Goal: Information Seeking & Learning: Learn about a topic

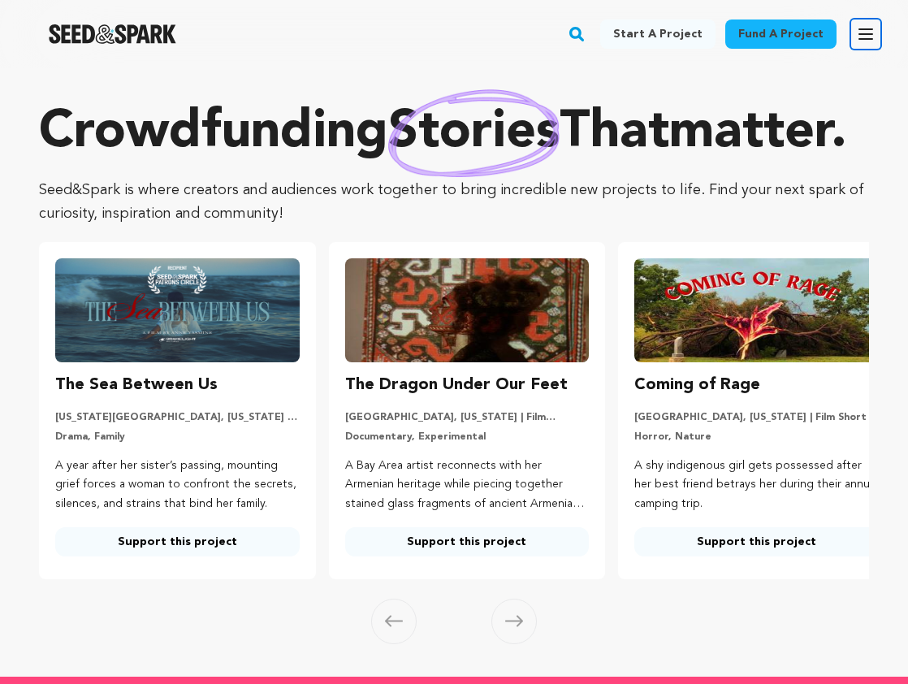
click at [865, 33] on icon "button" at bounding box center [866, 34] width 13 height 10
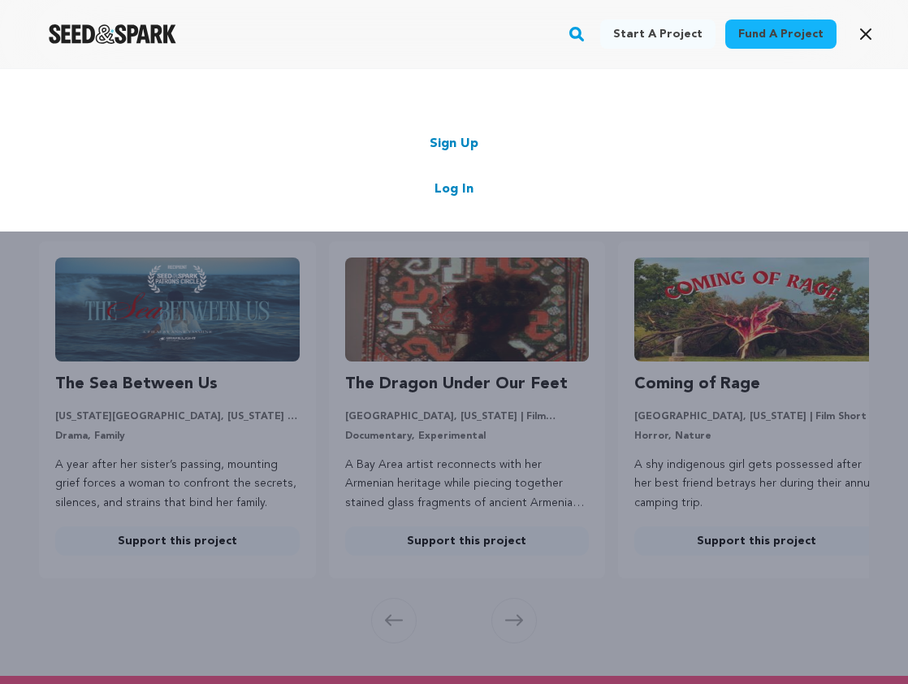
click at [435, 197] on link "Log In" at bounding box center [454, 189] width 39 height 19
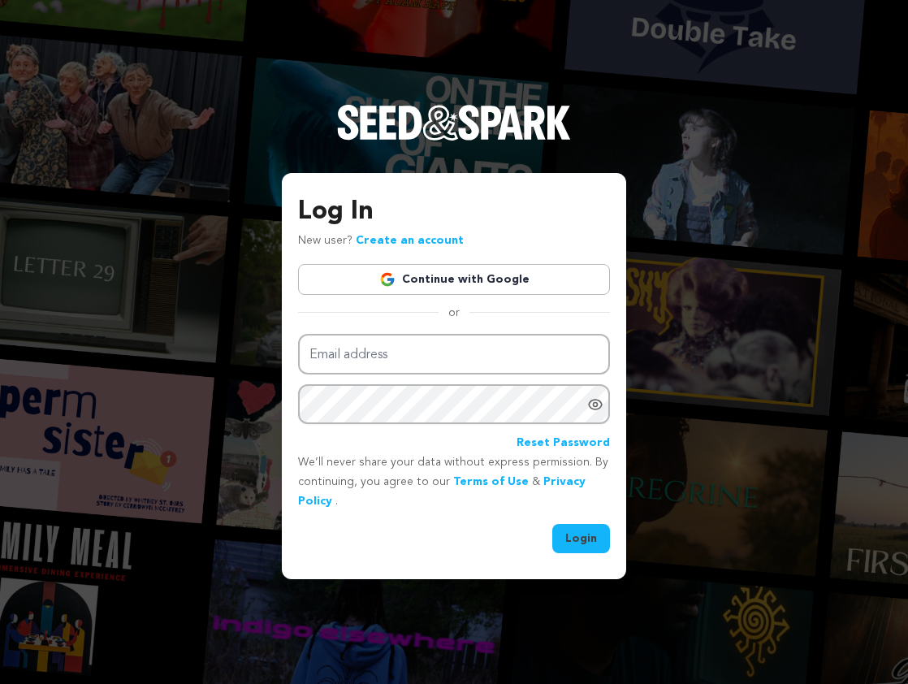
click at [430, 276] on link "Continue with Google" at bounding box center [454, 279] width 312 height 31
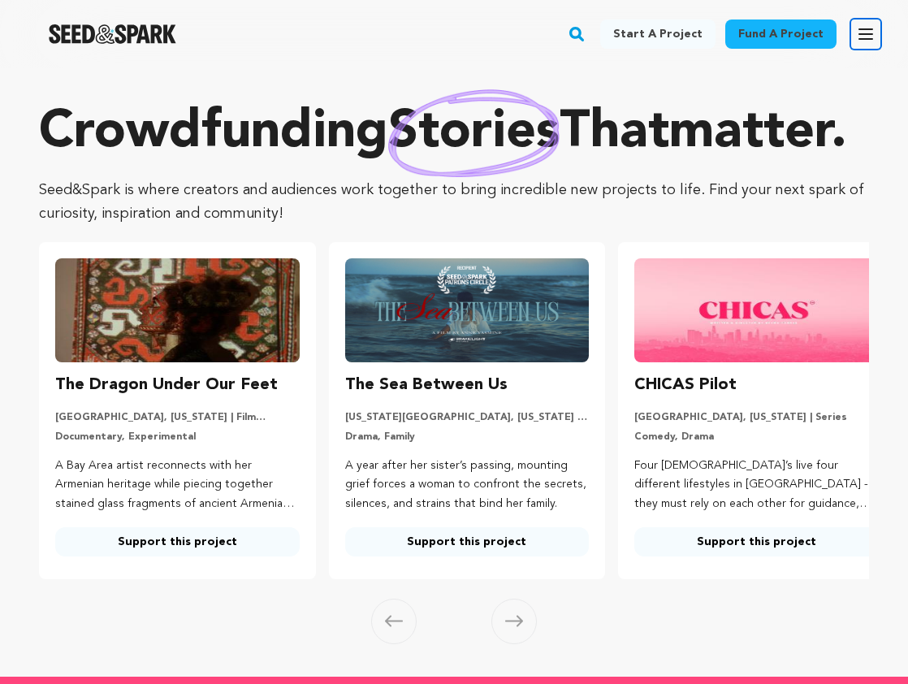
click at [860, 29] on icon "button" at bounding box center [866, 34] width 13 height 10
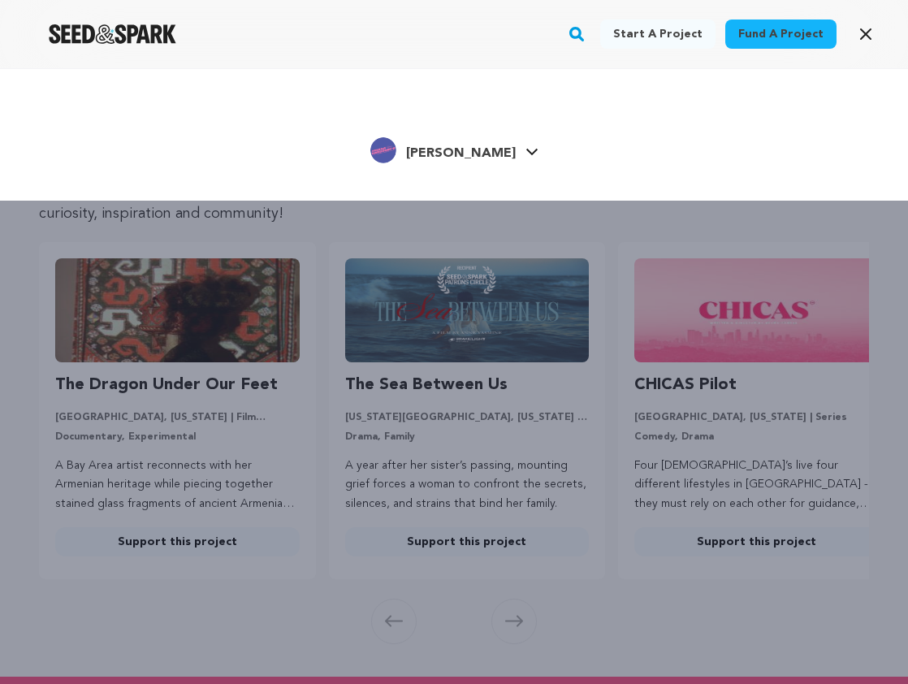
click at [586, 287] on div "Start a project Fund a project [PERSON_NAME]" at bounding box center [454, 410] width 908 height 684
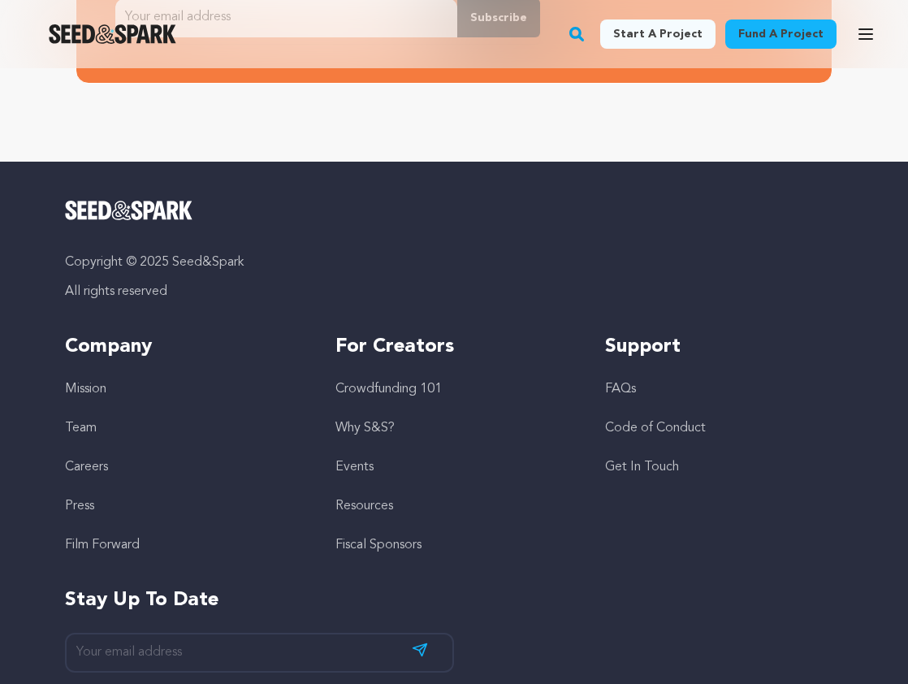
scroll to position [4748, 0]
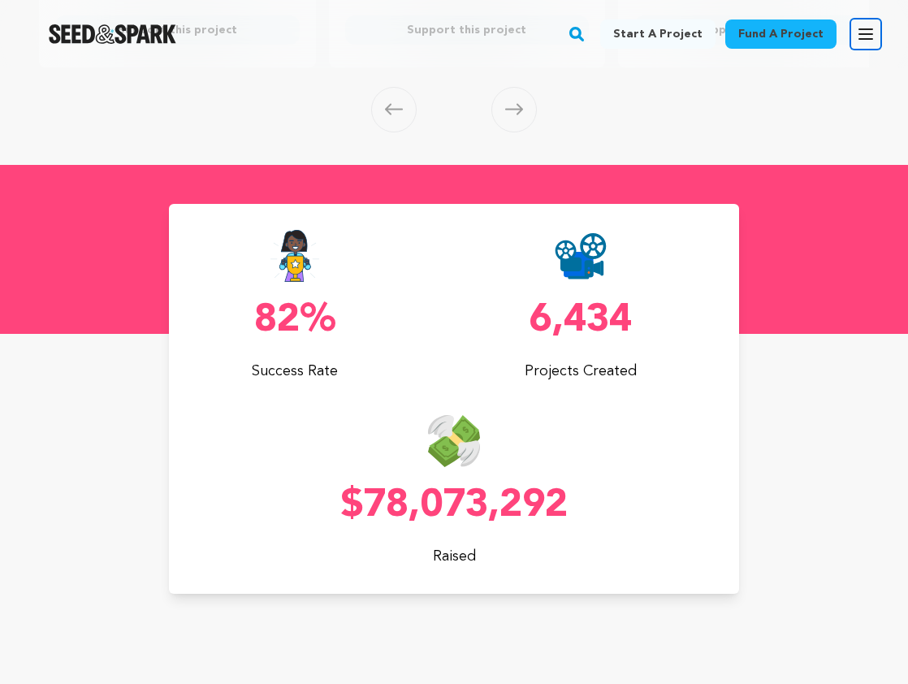
click at [863, 27] on icon "button" at bounding box center [865, 33] width 19 height 19
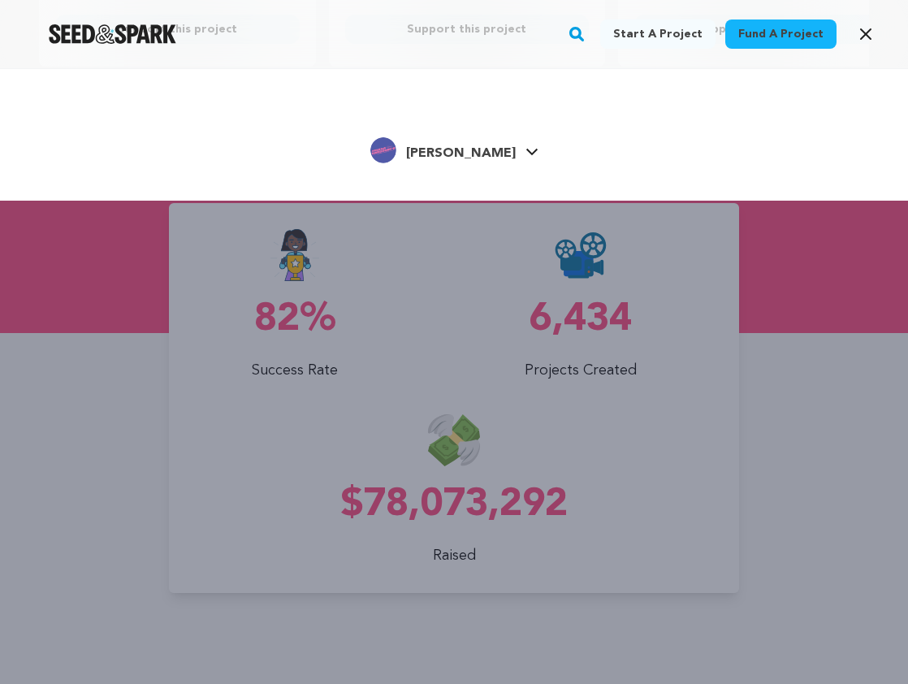
click at [486, 148] on span "[PERSON_NAME]" at bounding box center [461, 153] width 110 height 13
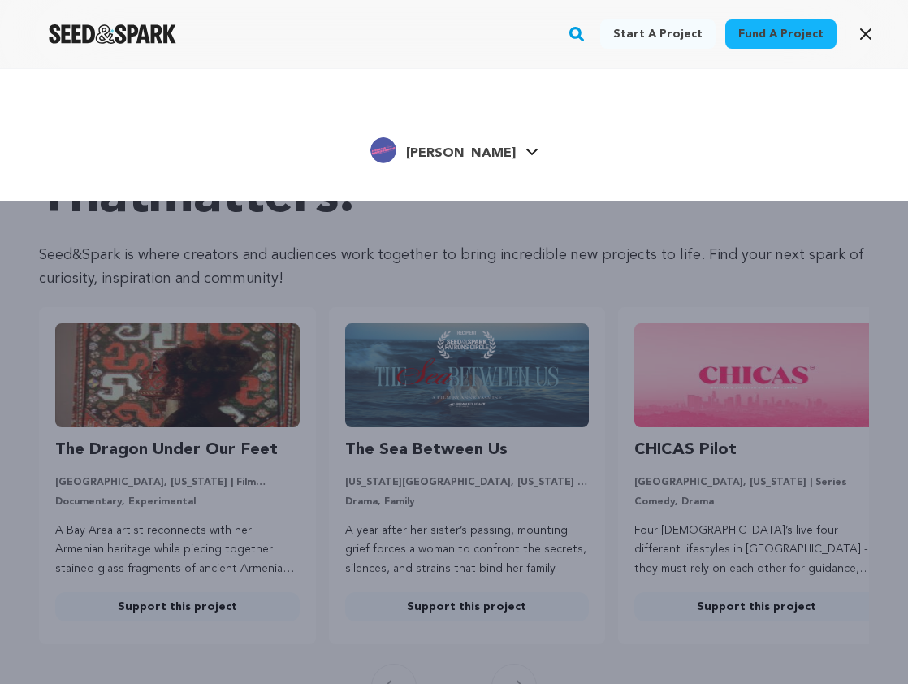
click at [86, 28] on img "Seed&Spark Homepage" at bounding box center [113, 33] width 128 height 19
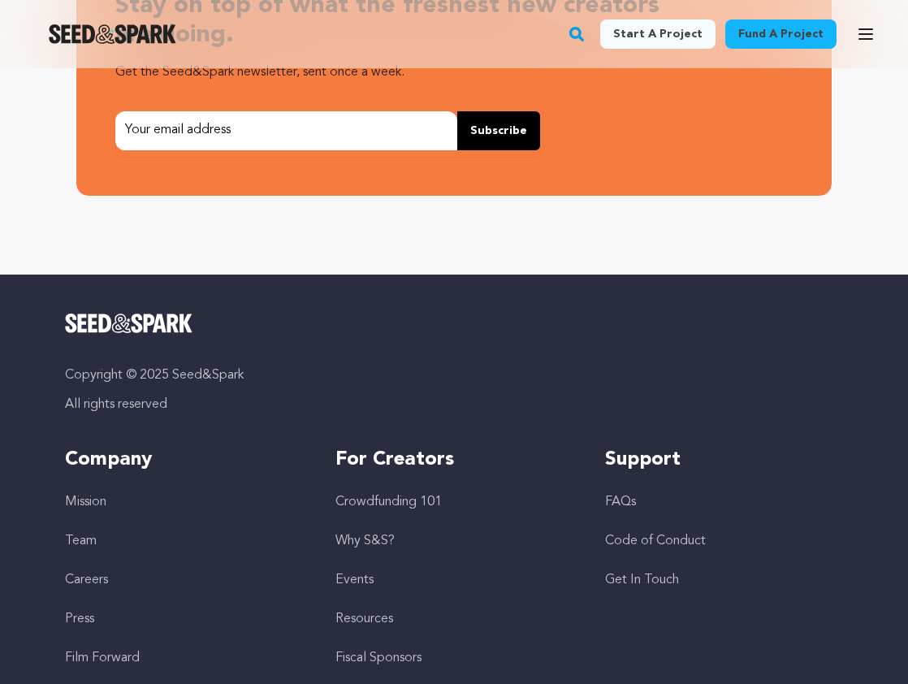
scroll to position [4748, 0]
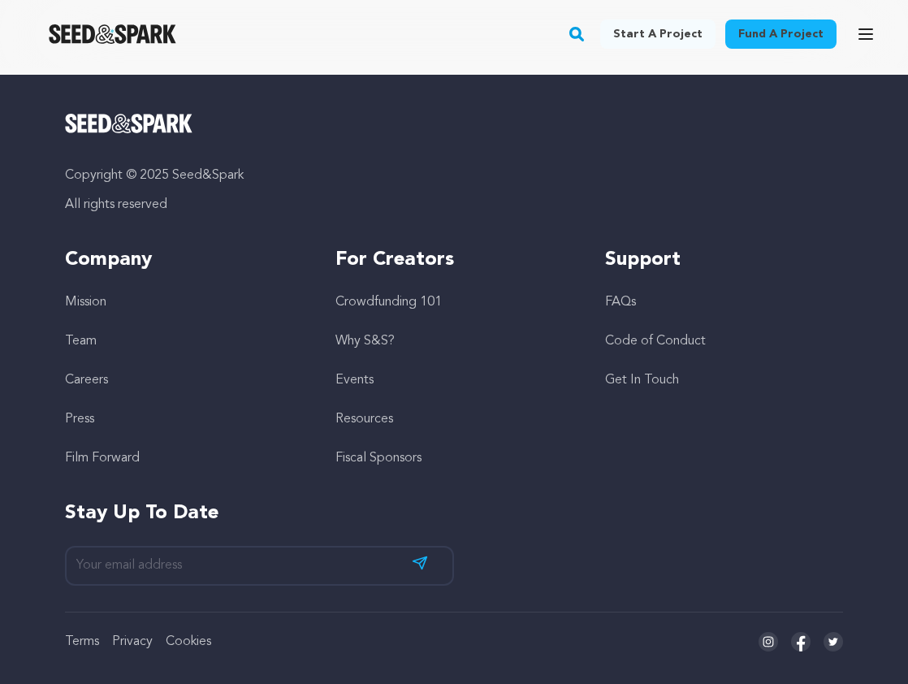
click at [406, 304] on link "Crowdfunding 101" at bounding box center [389, 302] width 106 height 13
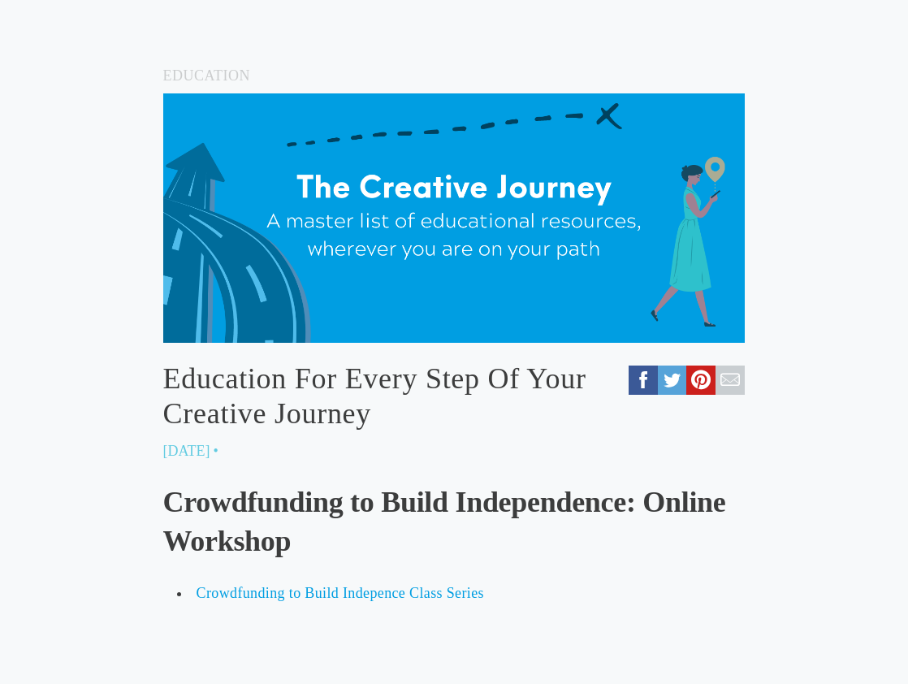
scroll to position [322, 0]
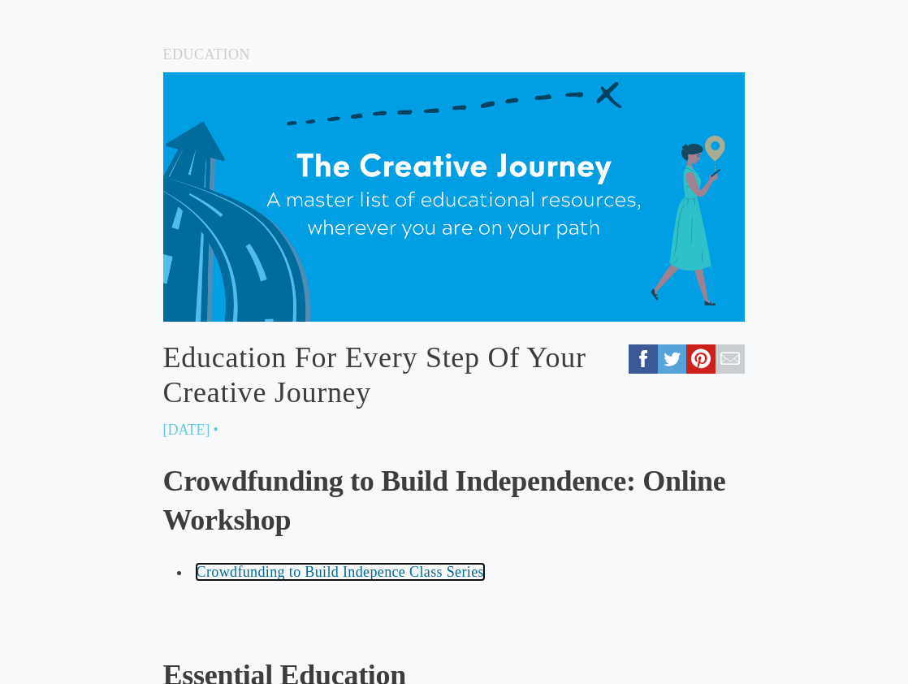
click at [360, 576] on span "Crowdfunding to Build Indepence Class Series" at bounding box center [341, 572] width 288 height 16
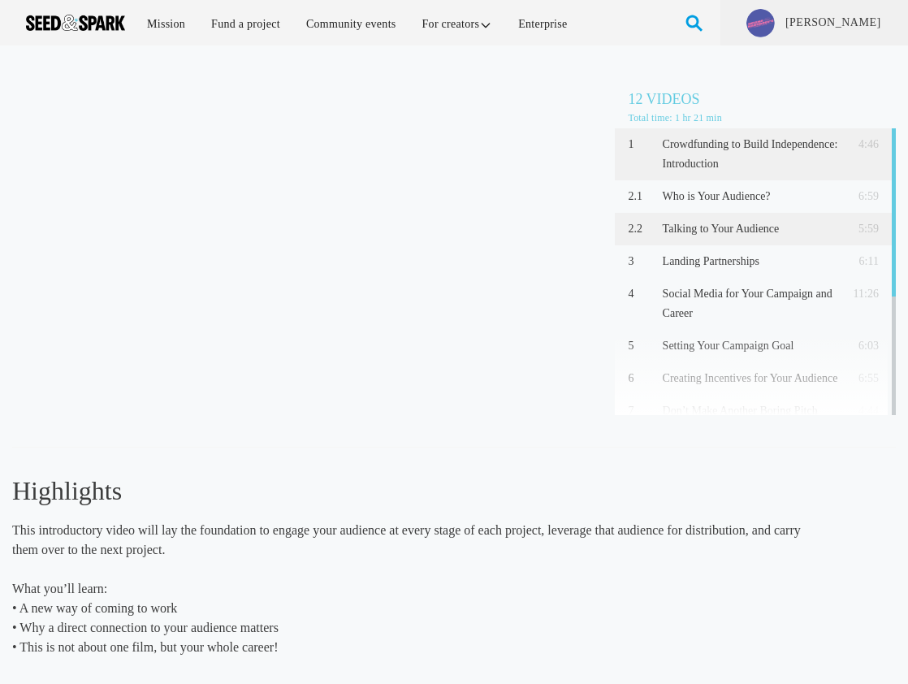
scroll to position [201, 0]
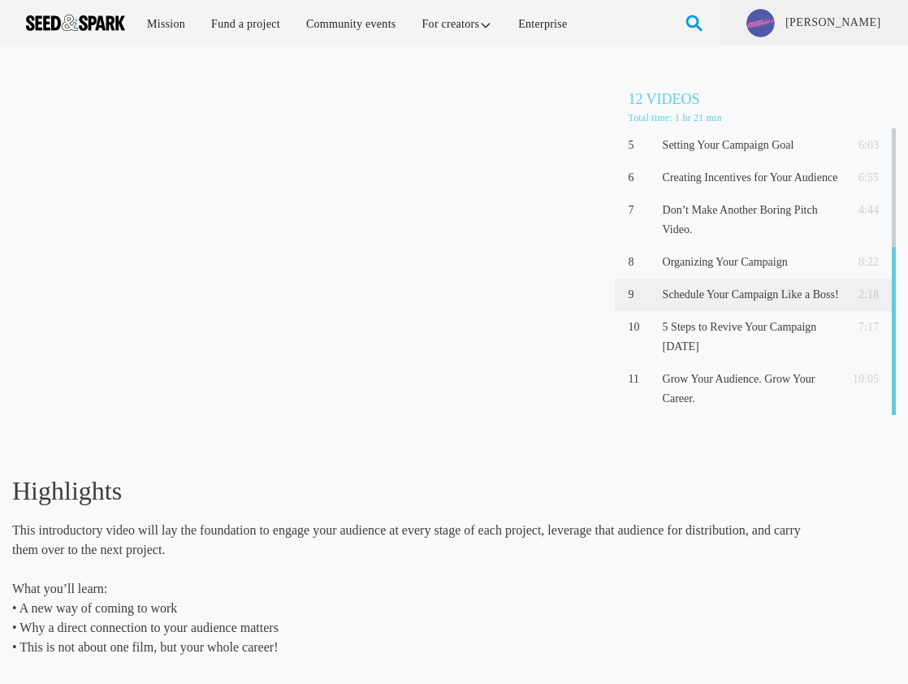
click at [728, 299] on p "Schedule Your Campaign Like a Boss!" at bounding box center [751, 294] width 176 height 19
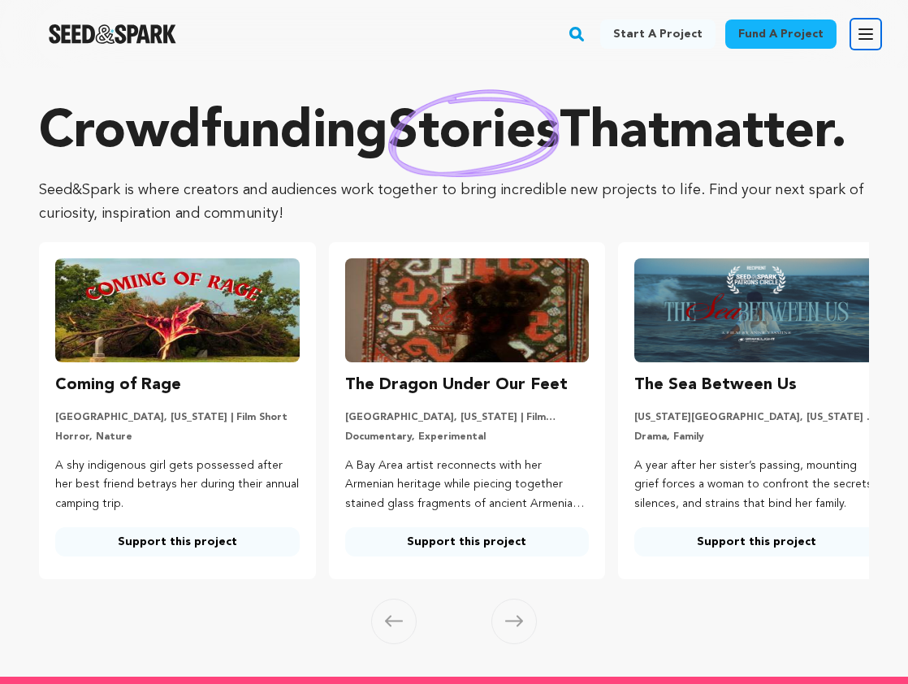
click at [868, 27] on icon "button" at bounding box center [865, 33] width 19 height 19
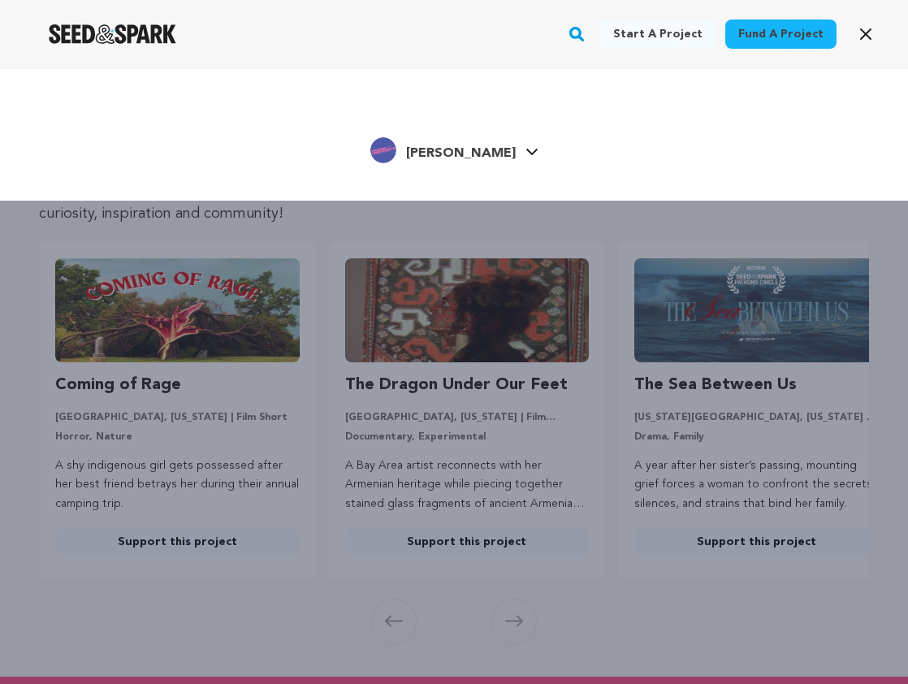
click at [479, 295] on div "Start a project Fund a project Helena H." at bounding box center [454, 410] width 908 height 684
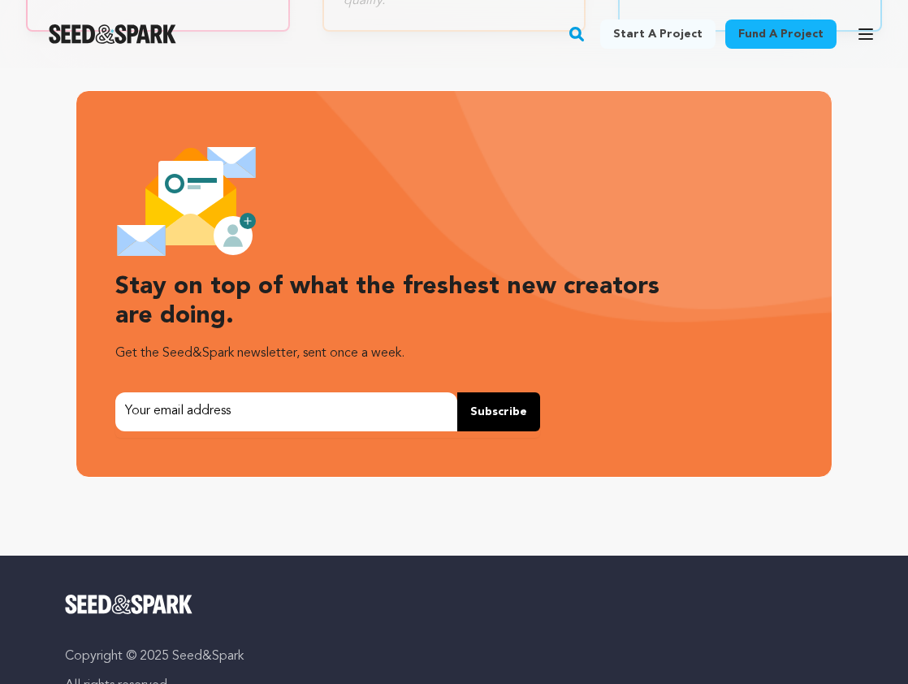
scroll to position [4655, 0]
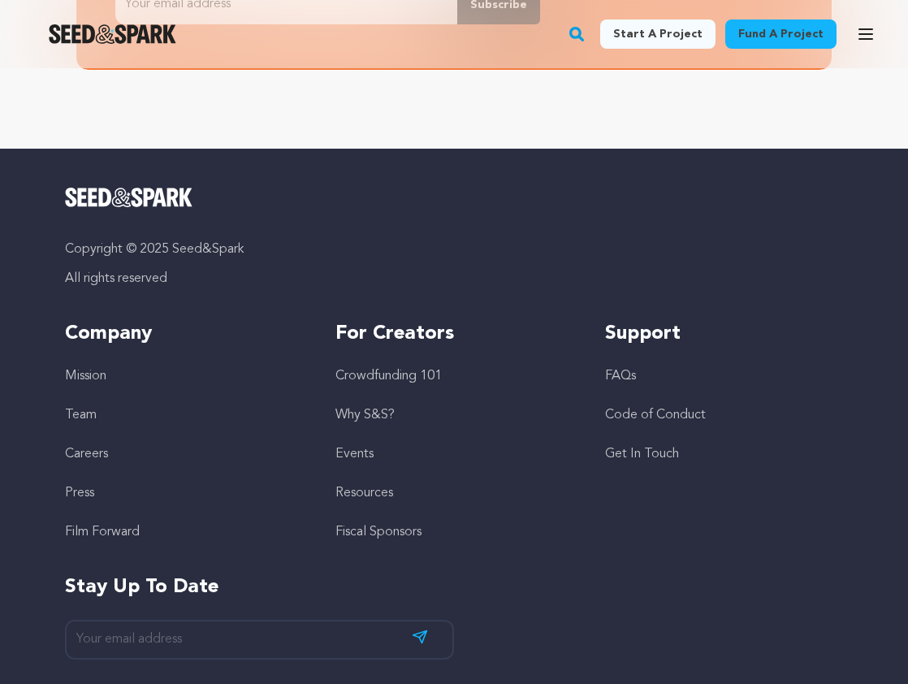
click at [413, 383] on link "Crowdfunding 101" at bounding box center [389, 376] width 106 height 13
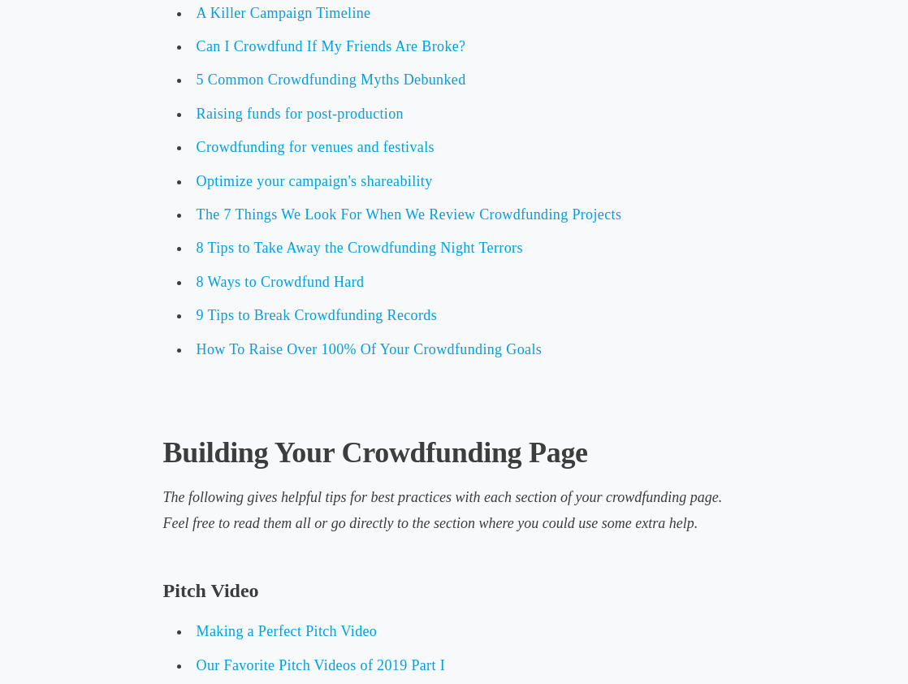
scroll to position [3759, 0]
click at [574, 554] on p at bounding box center [454, 555] width 583 height 26
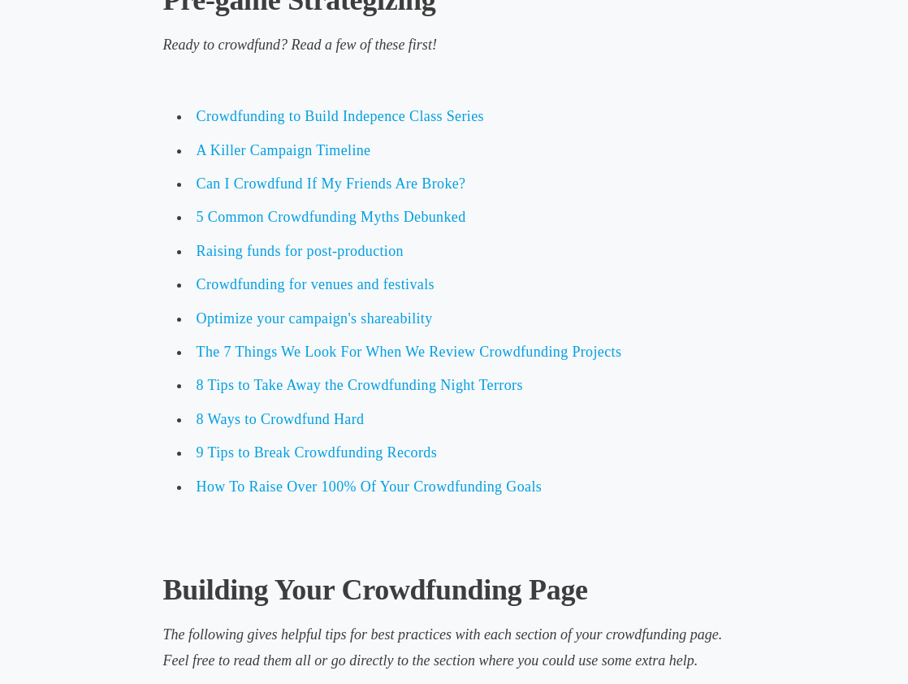
scroll to position [3622, 0]
click at [270, 143] on span "A Killer Campaign Timeline" at bounding box center [284, 149] width 175 height 16
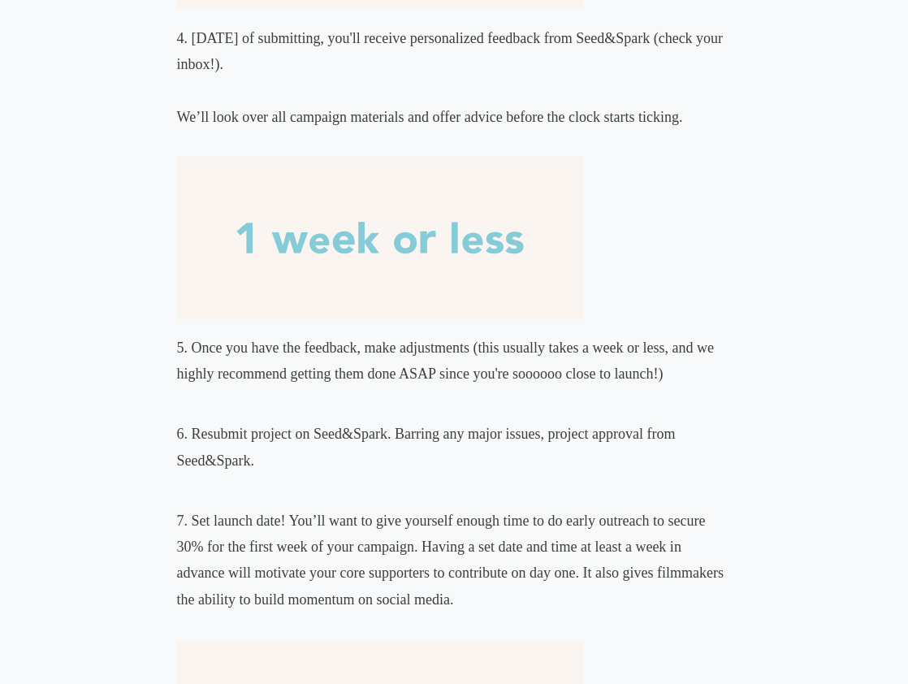
scroll to position [3096, 0]
